Goal: Check status: Check status

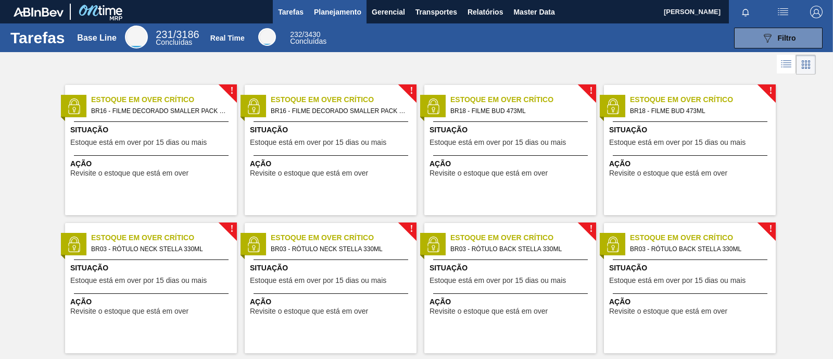
click at [338, 8] on span "Planejamento" at bounding box center [337, 12] width 47 height 13
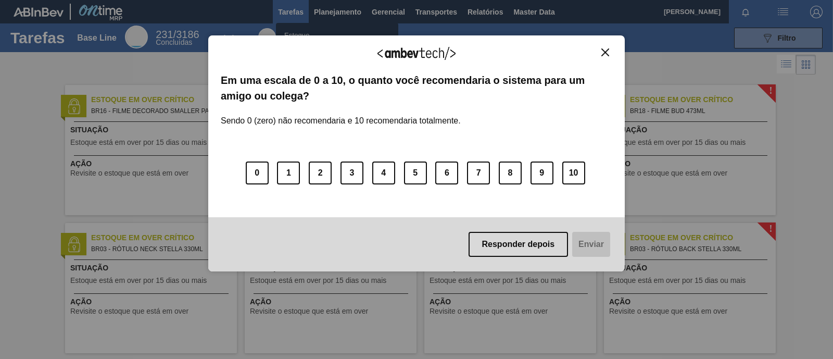
click at [613, 56] on div "Agradecemos seu feedback! Em uma escala de 0 a 10, o quanto você recomendaria o…" at bounding box center [416, 153] width 417 height 236
click at [607, 56] on img "Close" at bounding box center [606, 52] width 8 height 8
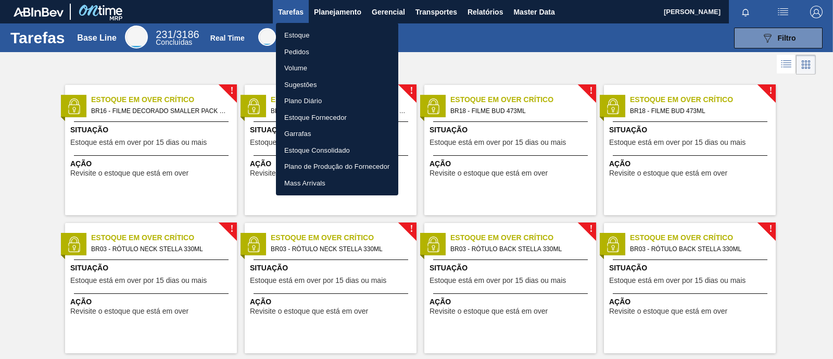
click at [779, 47] on div at bounding box center [416, 179] width 833 height 359
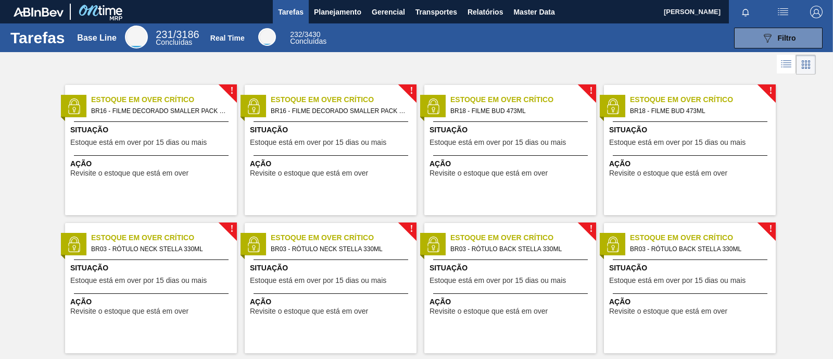
click at [776, 39] on div "089F7B8B-B2A5-4AFE-B5C0-19BA573D28AC Filtro" at bounding box center [779, 38] width 35 height 13
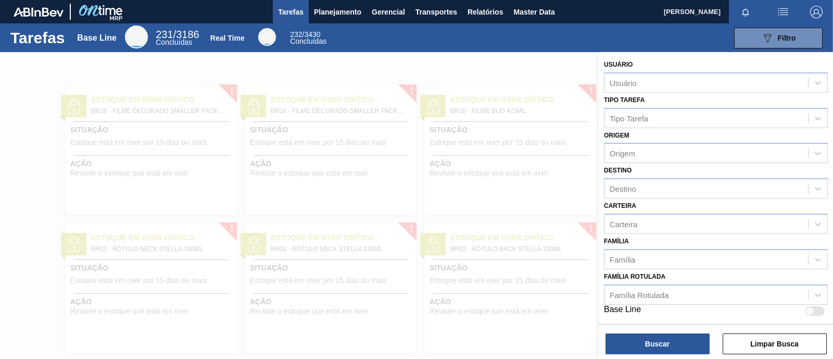
click at [776, 39] on div "089F7B8B-B2A5-4AFE-B5C0-19BA573D28AC Filtro" at bounding box center [779, 38] width 35 height 13
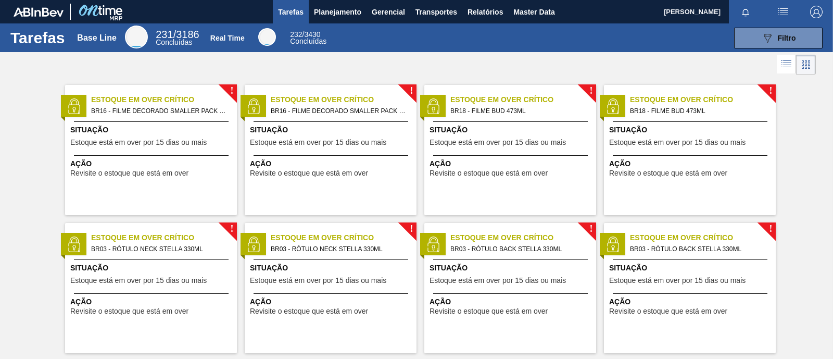
click at [776, 39] on div "089F7B8B-B2A5-4AFE-B5C0-19BA573D28AC Filtro" at bounding box center [779, 38] width 35 height 13
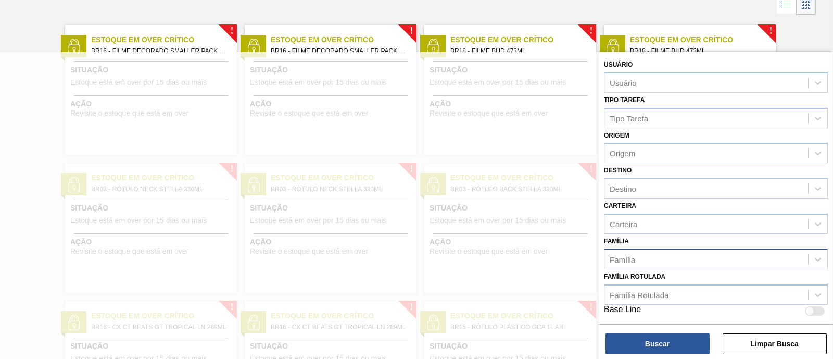
click at [646, 260] on div "Família" at bounding box center [707, 259] width 204 height 15
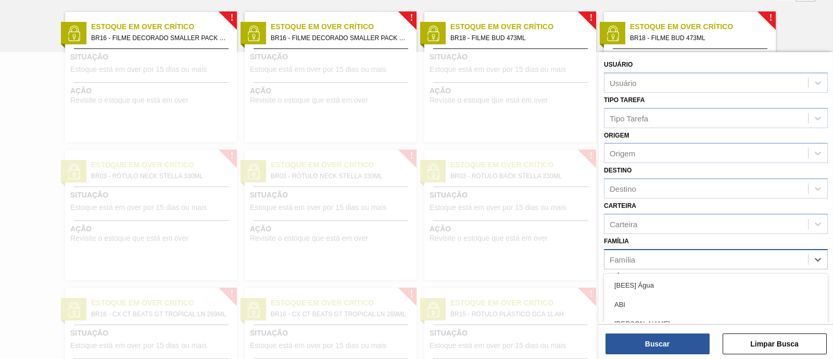
scroll to position [73, 0]
click at [659, 260] on div "Família" at bounding box center [707, 259] width 204 height 15
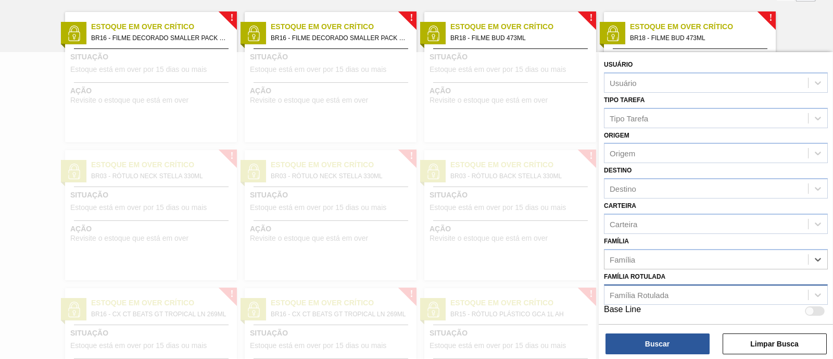
click at [652, 290] on div "Família Rotulada" at bounding box center [639, 294] width 59 height 9
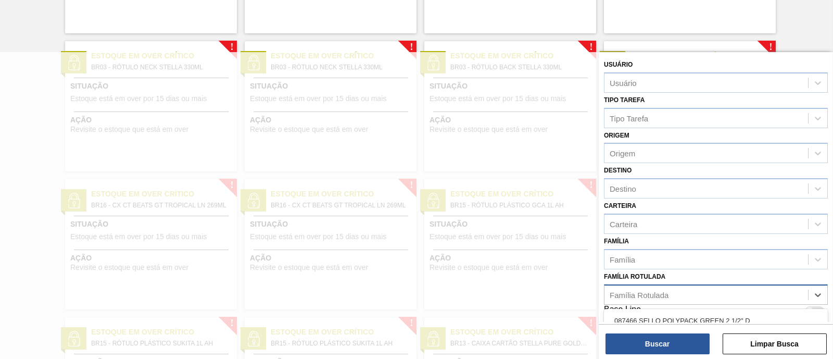
paste Rotulada "30005009"
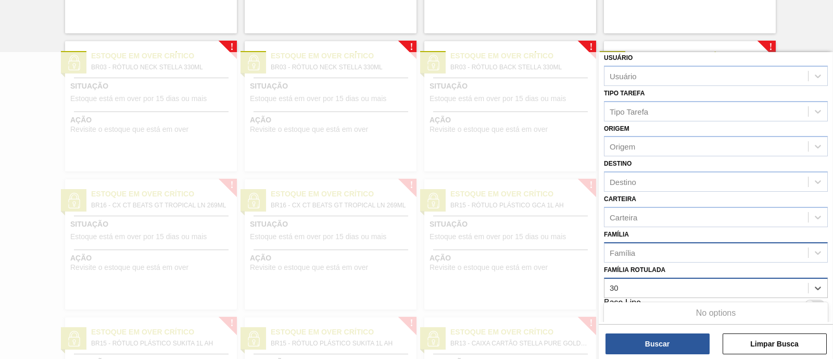
type Rotulada "3"
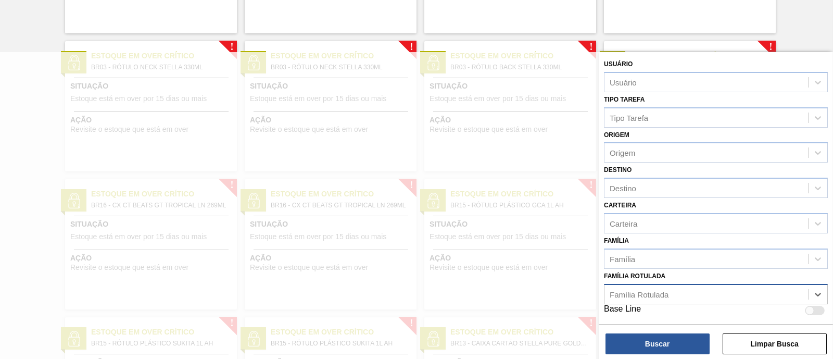
scroll to position [0, 0]
click at [682, 142] on div "Usuário Usuário Tipo Tarefa Tipo Tarefa Origem Origem Destino Destino Carteira …" at bounding box center [716, 187] width 234 height 270
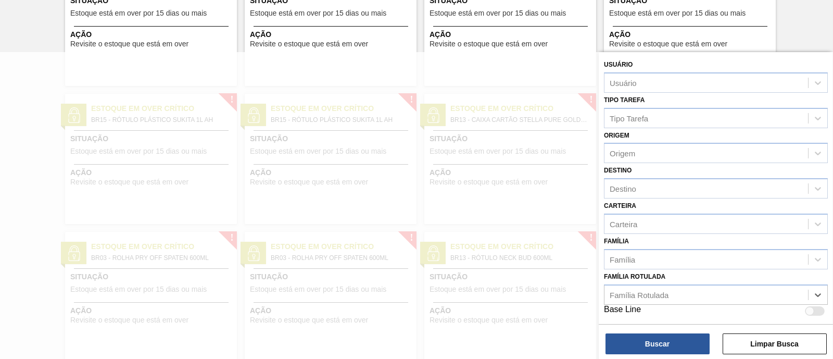
scroll to position [385, 0]
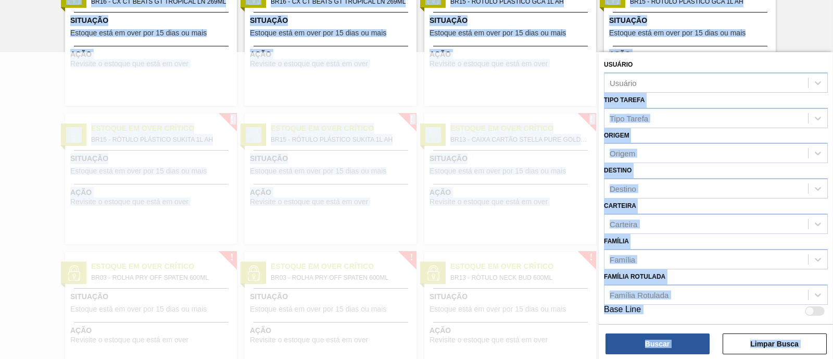
drag, startPoint x: 829, startPoint y: 84, endPoint x: 832, endPoint y: 164, distance: 79.7
click at [832, 164] on main "Tarefas Planejamento Gerencial Transportes Relatórios Master Data [PERSON_NAME]…" at bounding box center [416, 179] width 833 height 359
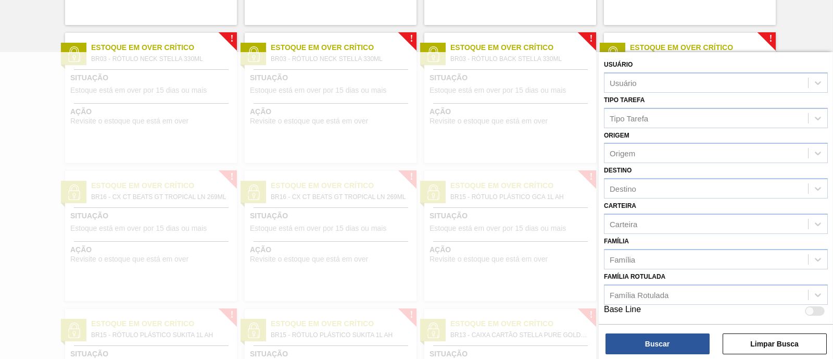
scroll to position [0, 0]
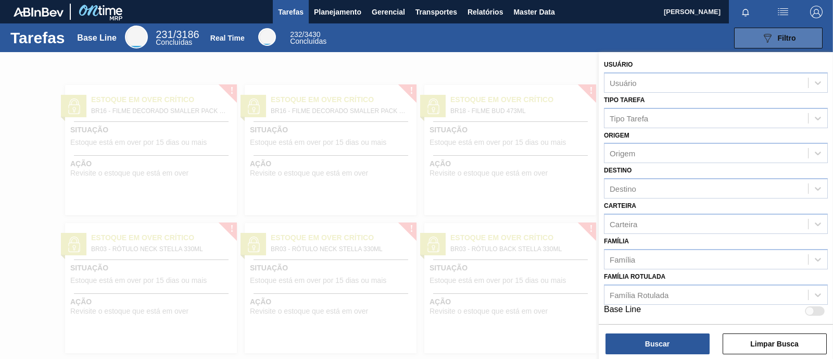
click at [780, 32] on div "089F7B8B-B2A5-4AFE-B5C0-19BA573D28AC Filtro" at bounding box center [779, 38] width 35 height 13
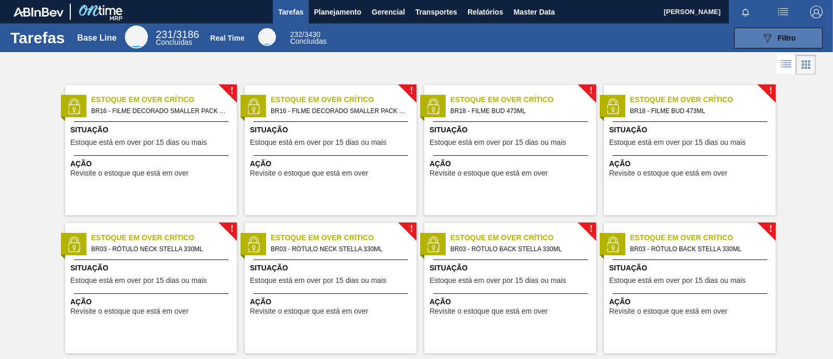
click at [780, 32] on div "089F7B8B-B2A5-4AFE-B5C0-19BA573D28AC Filtro" at bounding box center [779, 38] width 35 height 13
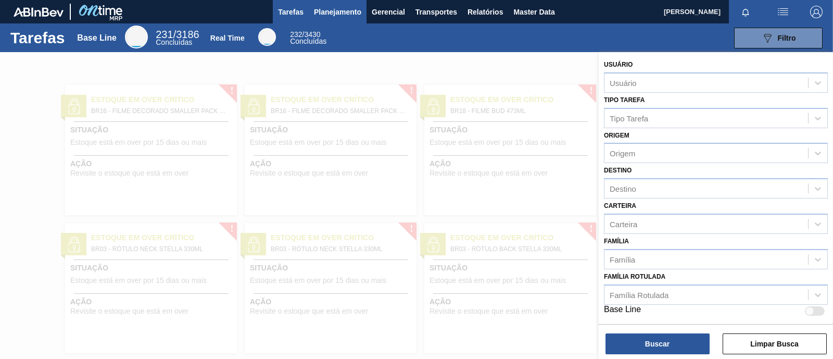
click at [328, 11] on span "Planejamento" at bounding box center [337, 12] width 47 height 13
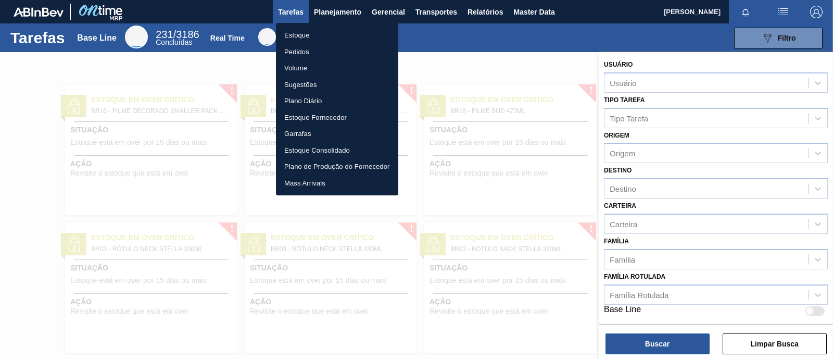
click at [301, 35] on li "Estoque" at bounding box center [337, 35] width 122 height 17
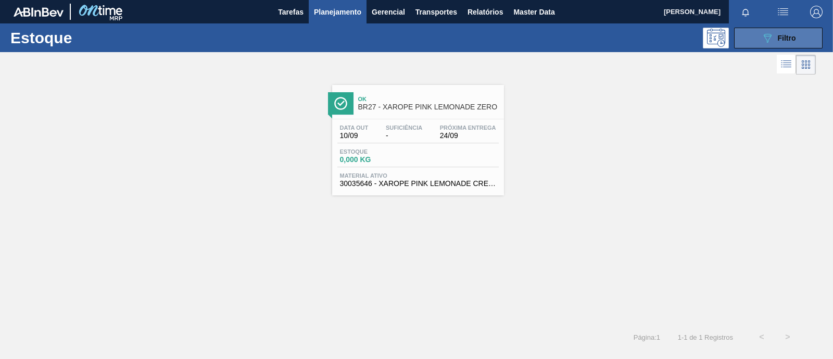
click at [786, 38] on span "Filtro" at bounding box center [787, 38] width 18 height 8
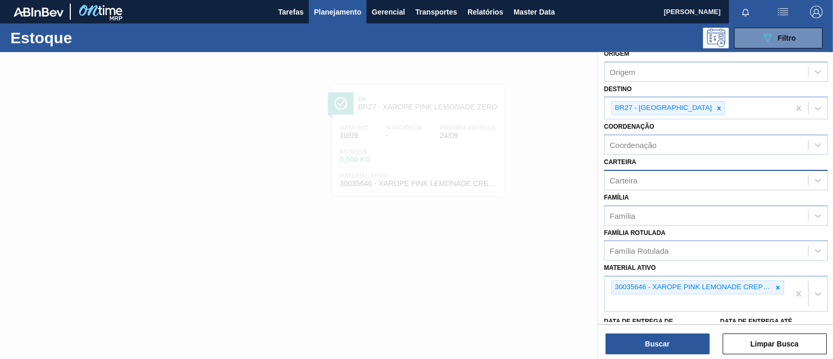
scroll to position [65, 0]
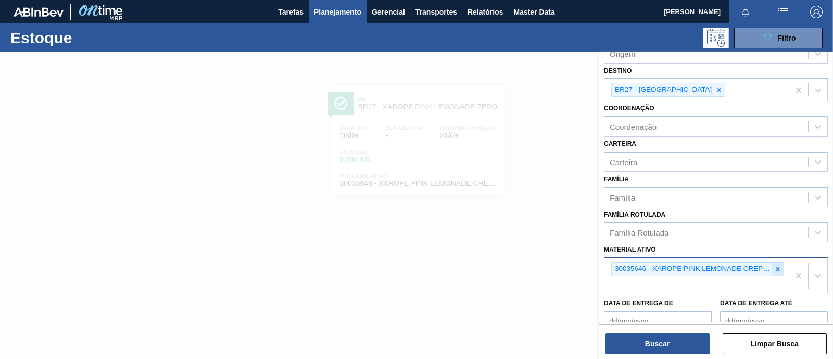
click at [782, 267] on div at bounding box center [777, 269] width 11 height 13
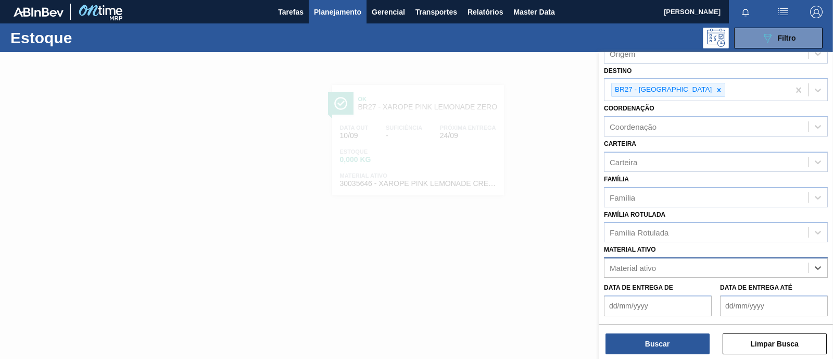
paste ativo "30005009"
type ativo "30005009"
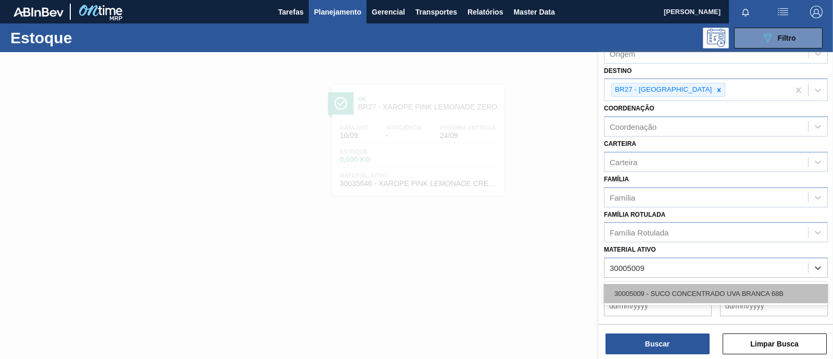
click at [710, 291] on div "30005009 - SUCO CONCENTRADO UVA BRANCA 68B" at bounding box center [716, 293] width 224 height 19
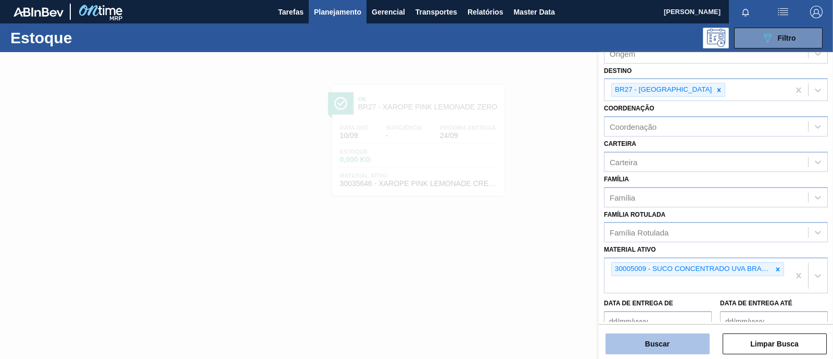
click at [671, 344] on button "Buscar" at bounding box center [658, 343] width 104 height 21
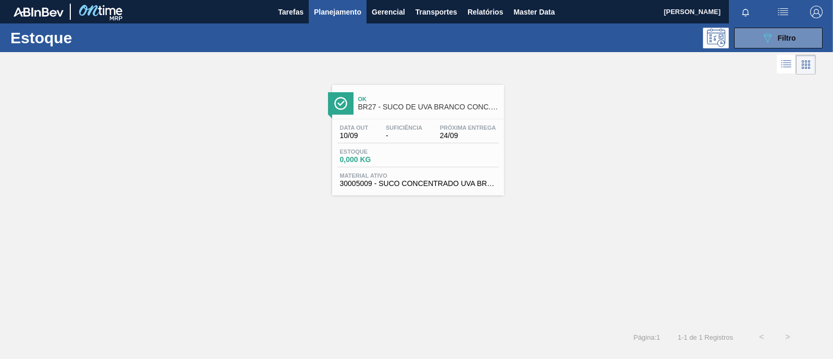
click at [417, 153] on div "Estoque 0,000 KG" at bounding box center [418, 157] width 161 height 19
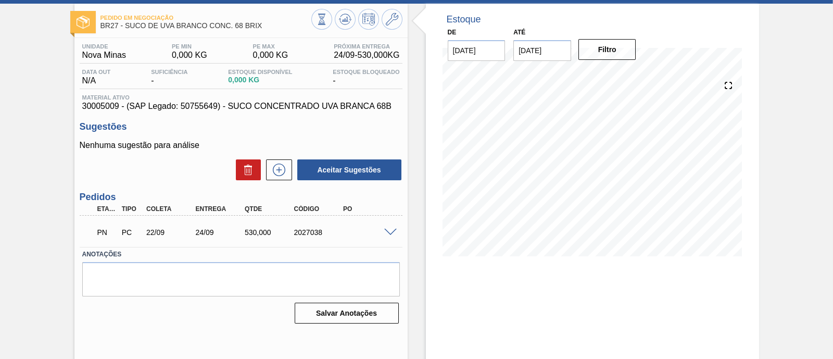
scroll to position [89, 0]
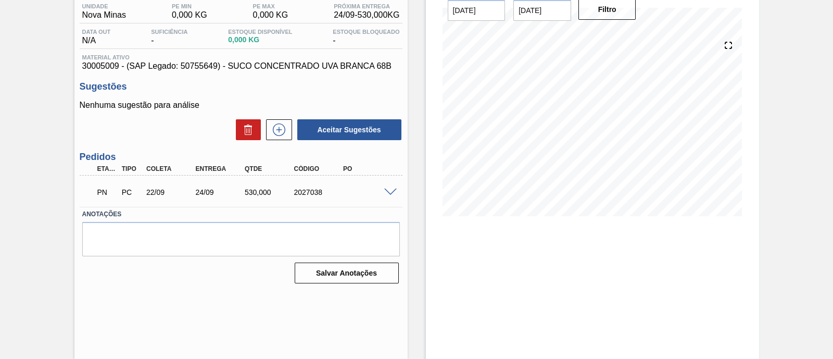
click at [393, 194] on span at bounding box center [390, 193] width 13 height 8
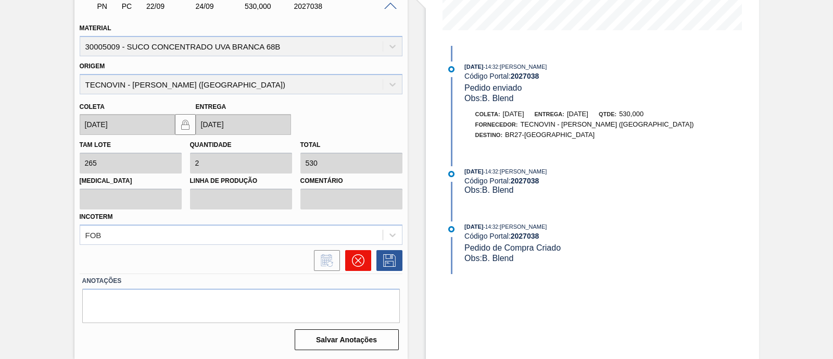
scroll to position [144, 0]
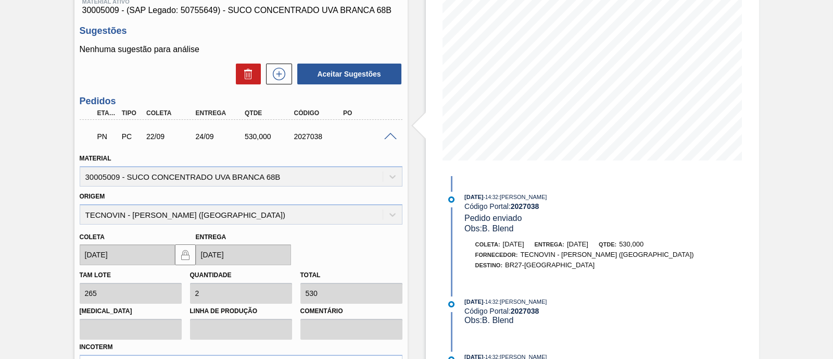
click at [385, 135] on span at bounding box center [390, 137] width 13 height 8
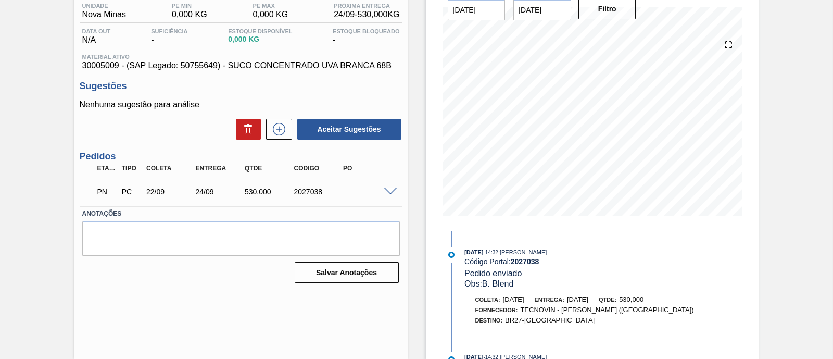
click at [391, 191] on span at bounding box center [390, 192] width 13 height 8
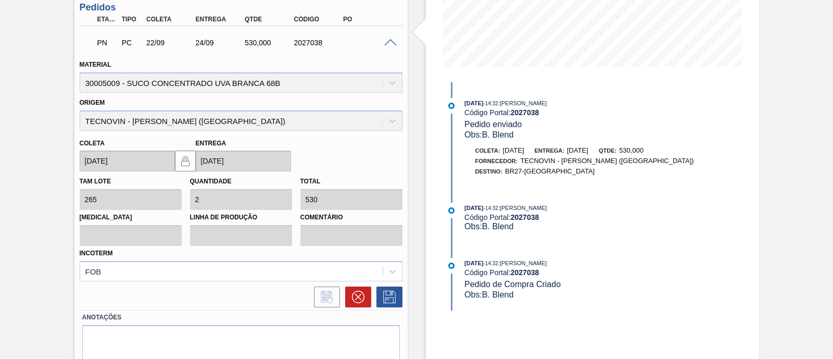
scroll to position [275, 0]
